Goal: Navigation & Orientation: Find specific page/section

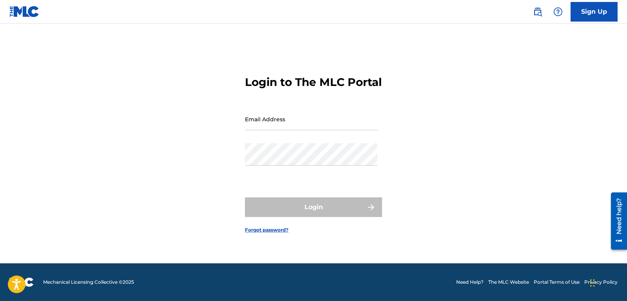
click at [296, 124] on input "Email Address" at bounding box center [311, 119] width 132 height 22
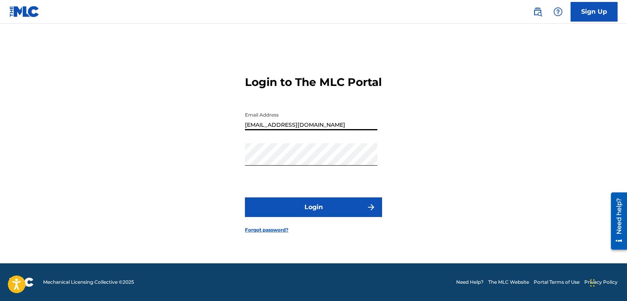
type input "[EMAIL_ADDRESS][DOMAIN_NAME]"
click at [303, 217] on button "Login" at bounding box center [313, 207] width 137 height 20
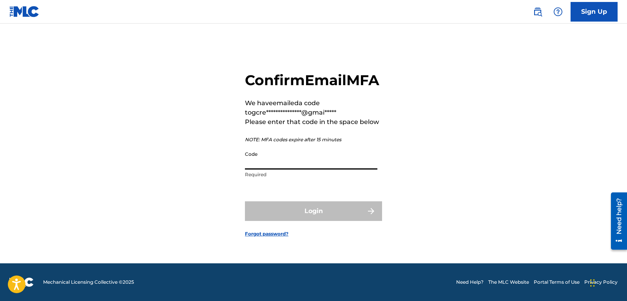
click at [267, 169] on input "Code" at bounding box center [311, 158] width 132 height 22
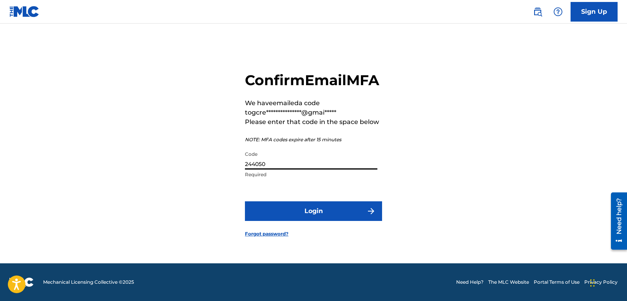
type input "244050"
click at [245, 201] on button "Login" at bounding box center [313, 211] width 137 height 20
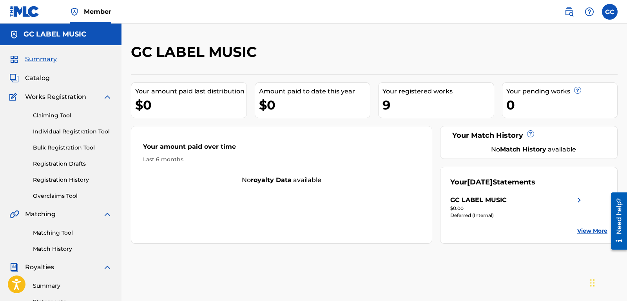
click at [31, 80] on span "Catalog" at bounding box center [37, 77] width 25 height 9
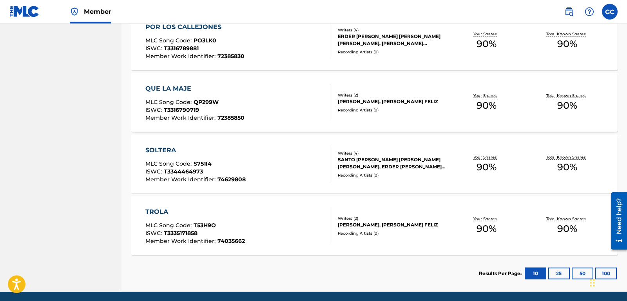
scroll to position [520, 0]
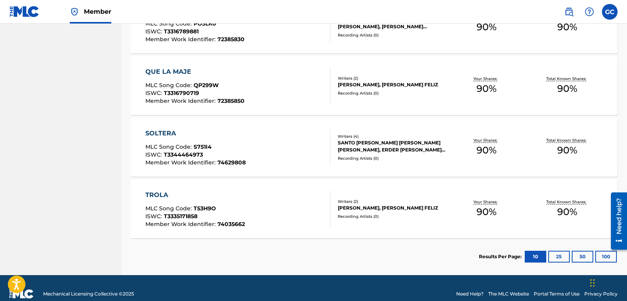
click at [165, 132] on div "SOLTERA" at bounding box center [195, 133] width 100 height 9
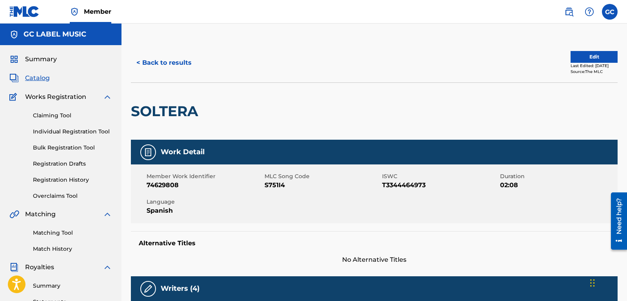
click at [42, 80] on span "Catalog" at bounding box center [37, 77] width 25 height 9
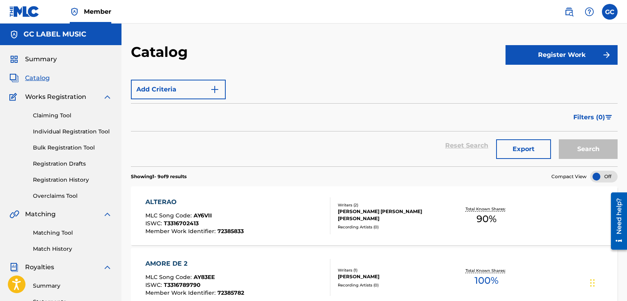
click at [46, 60] on span "Summary" at bounding box center [41, 58] width 32 height 9
